Goal: Information Seeking & Learning: Learn about a topic

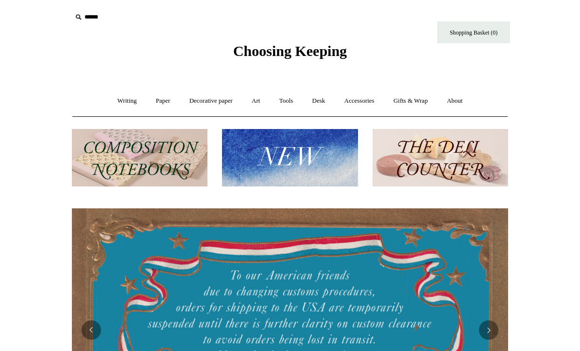
click at [169, 168] on img at bounding box center [140, 158] width 136 height 58
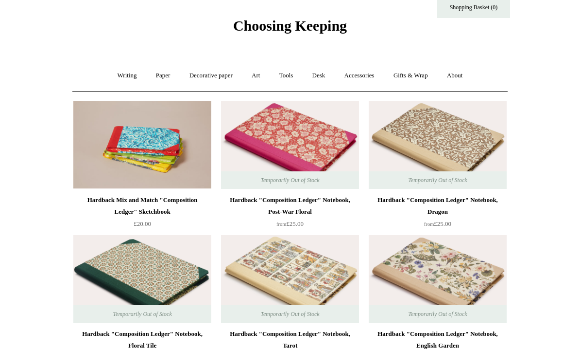
scroll to position [26, 0]
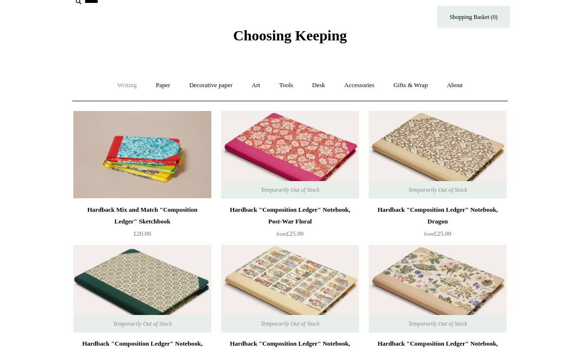
click at [126, 82] on link "Writing +" at bounding box center [127, 86] width 37 height 26
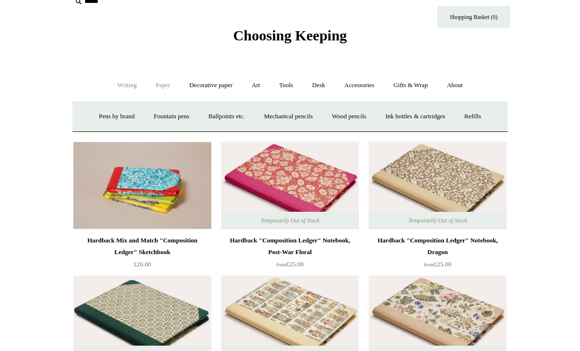
click at [156, 92] on link "Paper +" at bounding box center [163, 85] width 32 height 26
click at [139, 124] on link "Notebooks +" at bounding box center [154, 117] width 45 height 26
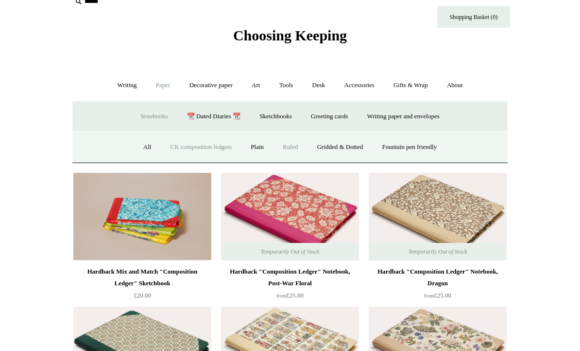
click at [293, 154] on link "Ruled" at bounding box center [290, 147] width 33 height 26
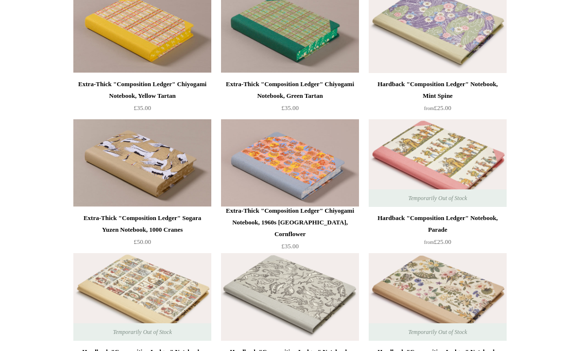
scroll to position [1077, 0]
click at [471, 152] on img at bounding box center [438, 163] width 138 height 88
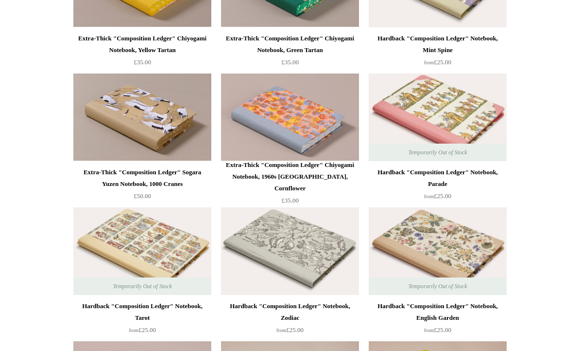
scroll to position [1123, 0]
click at [175, 251] on img at bounding box center [142, 251] width 138 height 88
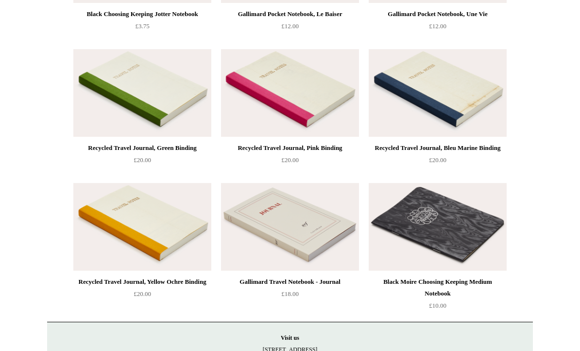
scroll to position [1815, 0]
click at [314, 236] on img at bounding box center [290, 227] width 138 height 88
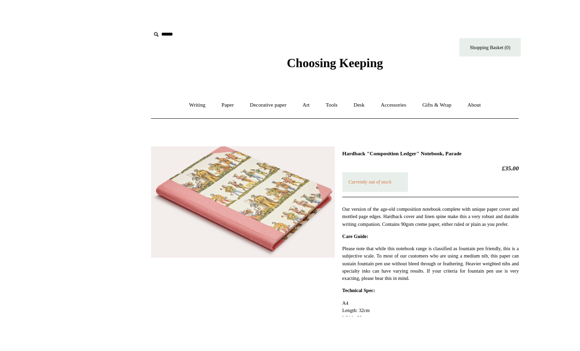
scroll to position [18, 0]
